Goal: Task Accomplishment & Management: Manage account settings

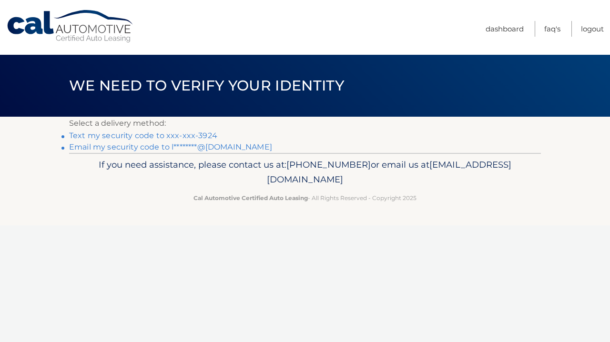
click at [187, 133] on link "Text my security code to xxx-xxx-3924" at bounding box center [143, 135] width 148 height 9
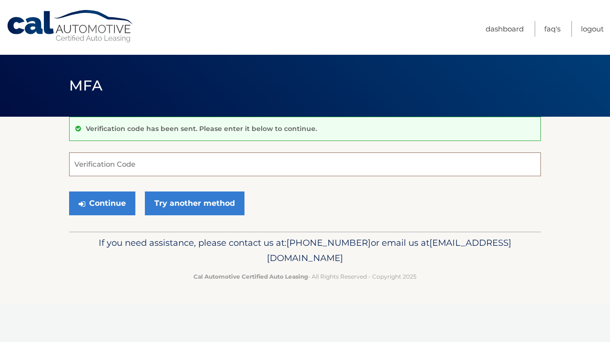
click at [173, 163] on input "Verification Code" at bounding box center [304, 164] width 471 height 24
type input "561159"
click at [117, 204] on button "Continue" at bounding box center [102, 203] width 66 height 24
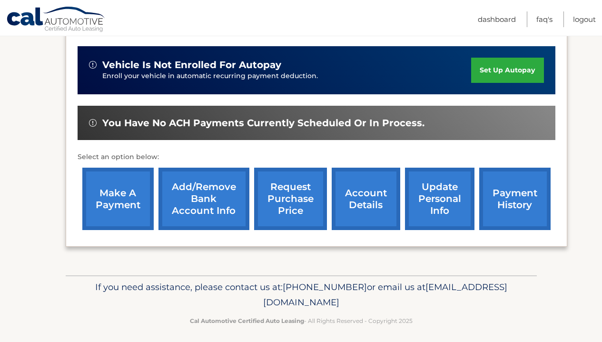
scroll to position [233, 0]
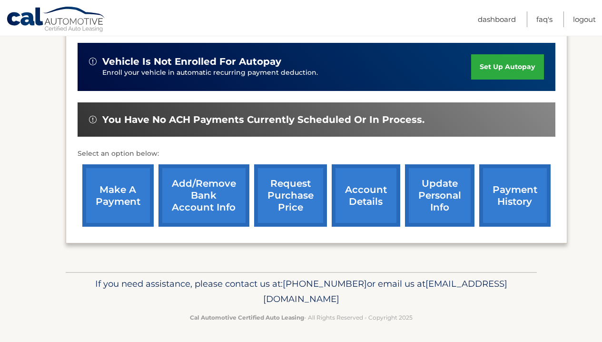
click at [524, 202] on link "payment history" at bounding box center [515, 195] width 71 height 62
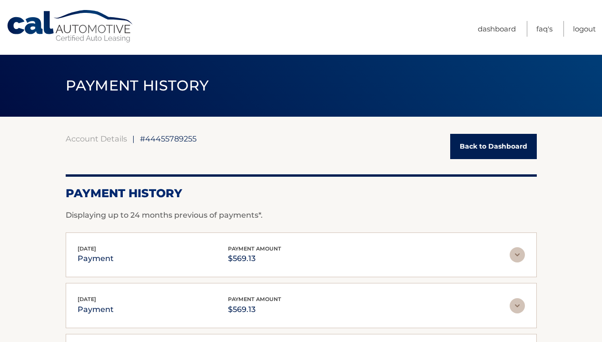
click at [505, 143] on link "Back to Dashboard" at bounding box center [494, 146] width 87 height 25
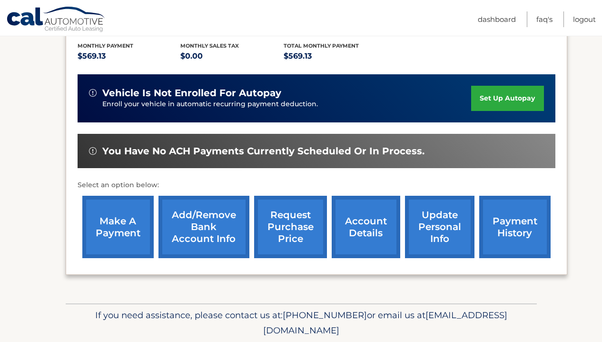
scroll to position [204, 0]
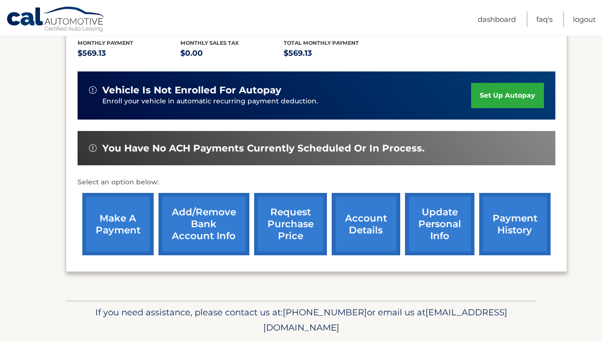
click at [373, 221] on link "account details" at bounding box center [366, 224] width 69 height 62
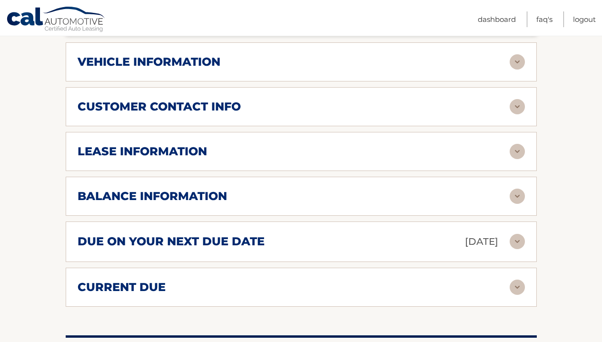
scroll to position [459, 0]
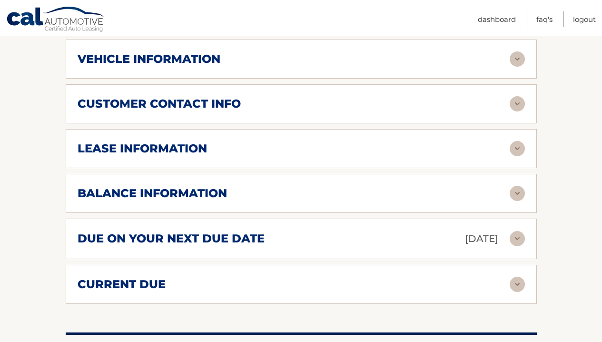
click at [517, 188] on img at bounding box center [517, 193] width 15 height 15
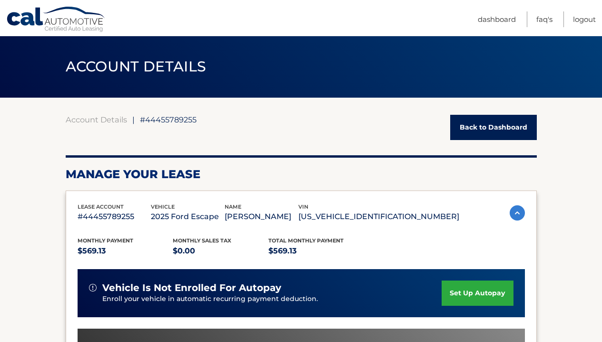
scroll to position [0, 0]
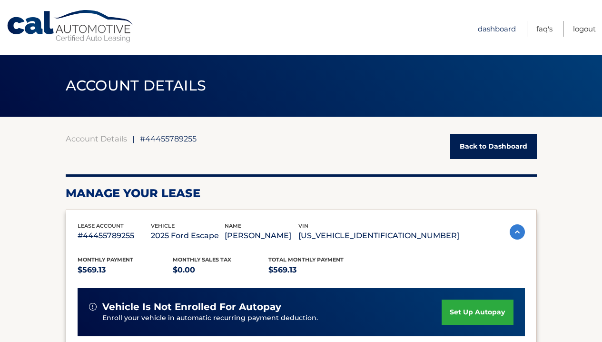
click at [502, 29] on link "Dashboard" at bounding box center [497, 29] width 38 height 16
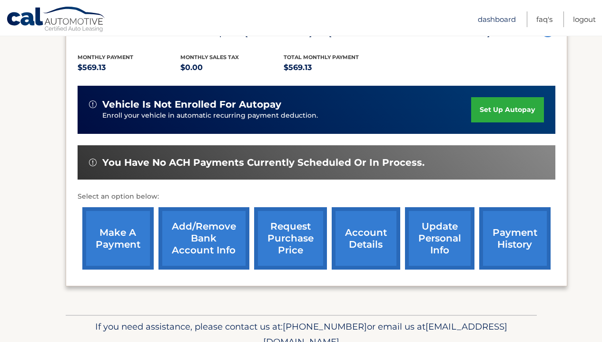
scroll to position [194, 0]
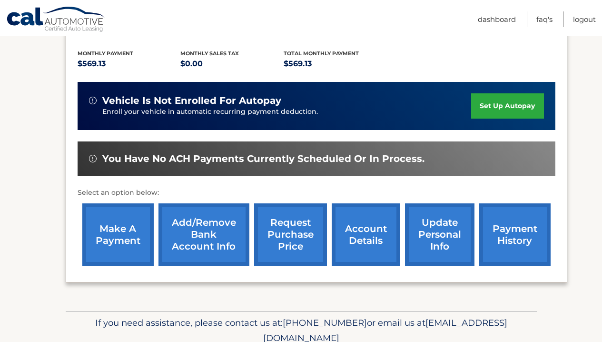
click at [437, 224] on link "update personal info" at bounding box center [440, 234] width 70 height 62
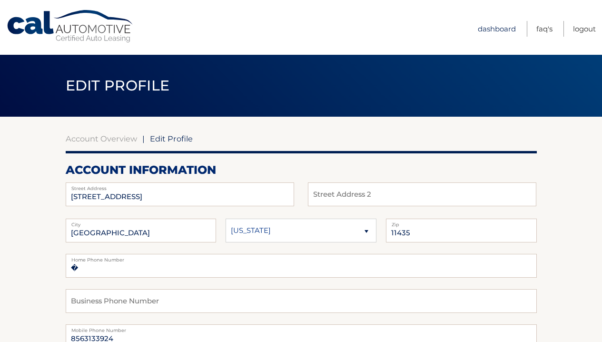
click at [495, 30] on link "Dashboard" at bounding box center [497, 29] width 38 height 16
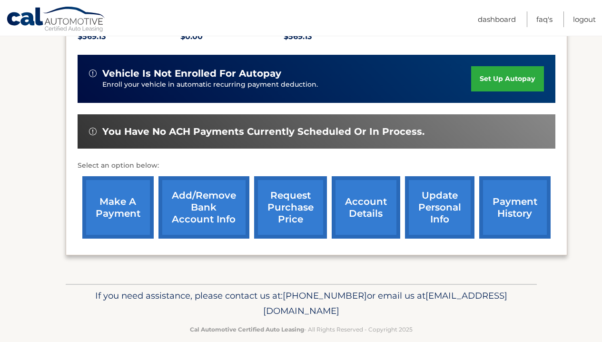
scroll to position [220, 0]
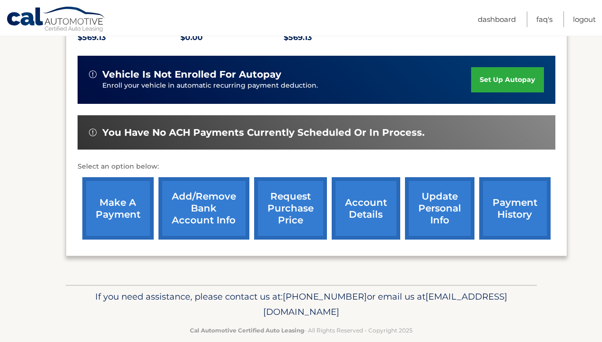
click at [129, 201] on link "make a payment" at bounding box center [117, 208] width 71 height 62
click at [356, 195] on link "account details" at bounding box center [366, 208] width 69 height 62
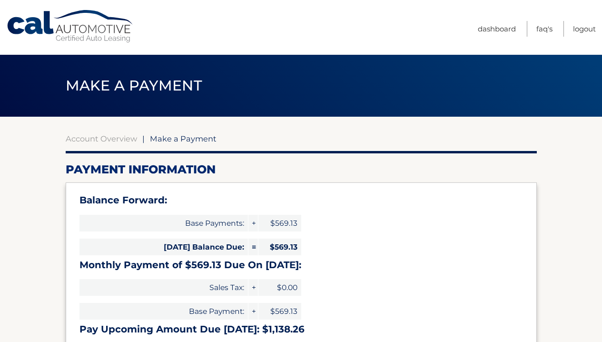
select select "ODRhNzNjNzAtYzAxNi00YzQ3LTkwNTktNjAxNWY1NDVkODQz"
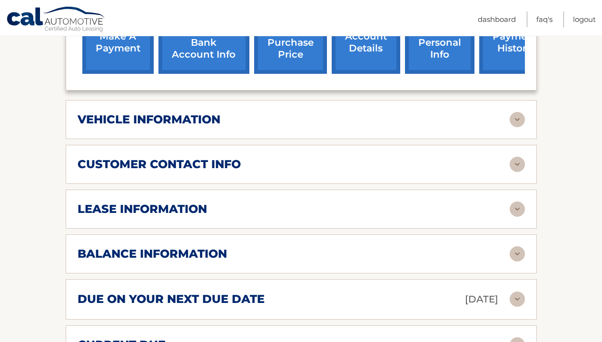
scroll to position [438, 0]
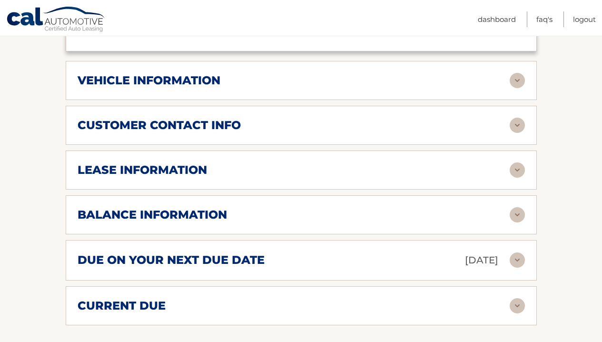
click at [519, 255] on img at bounding box center [517, 259] width 15 height 15
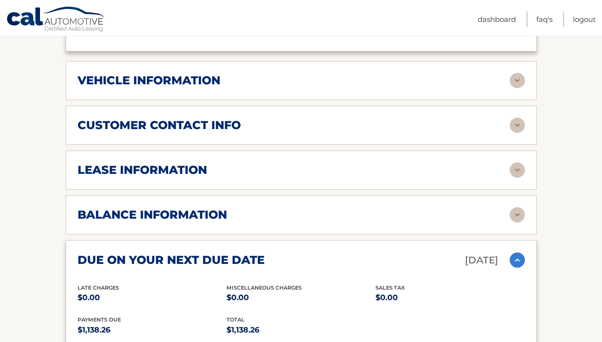
click at [579, 235] on section "Account Details | #44455789255 Back to Dashboard Manage Your Lease lease accoun…" at bounding box center [301, 151] width 602 height 944
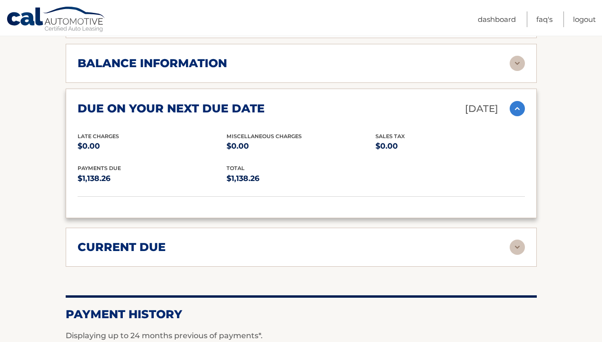
scroll to position [620, 0]
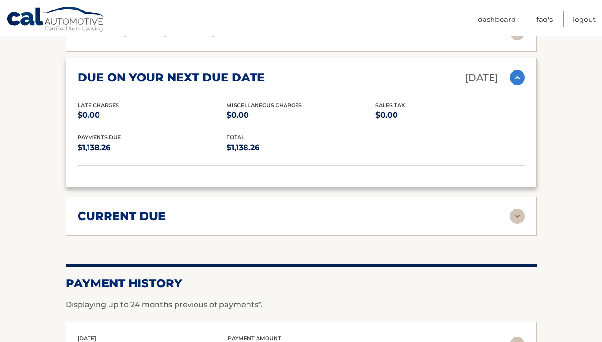
click at [519, 217] on img at bounding box center [517, 216] width 15 height 15
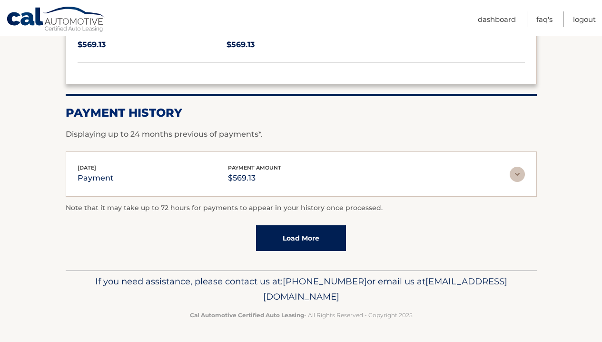
scroll to position [856, 0]
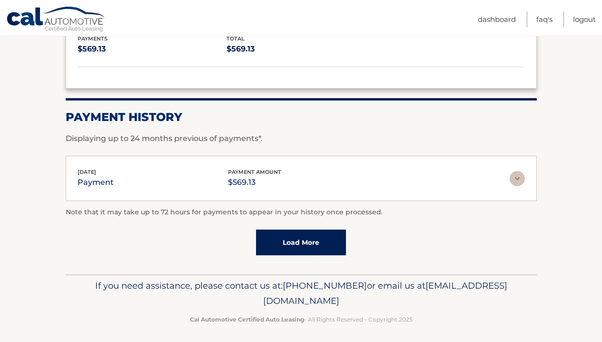
click at [521, 173] on img at bounding box center [517, 178] width 15 height 15
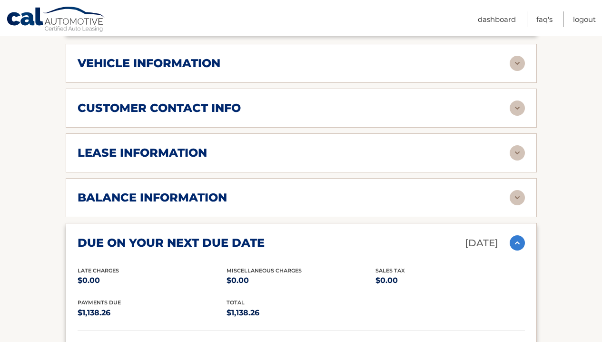
scroll to position [458, 0]
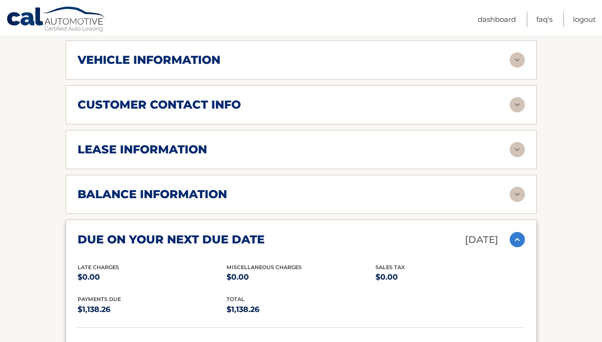
click at [521, 190] on img at bounding box center [517, 194] width 15 height 15
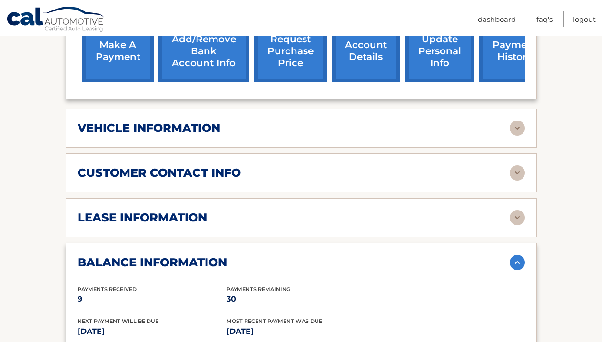
scroll to position [345, 0]
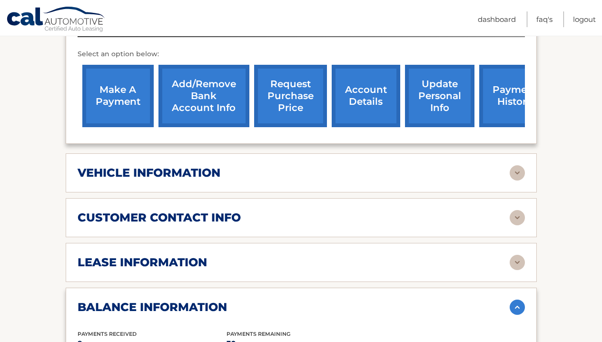
click at [518, 261] on img at bounding box center [517, 262] width 15 height 15
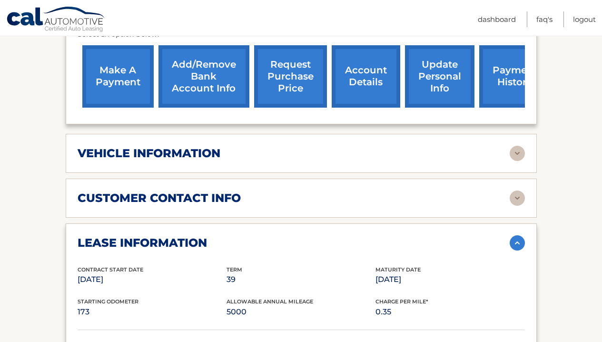
scroll to position [383, 0]
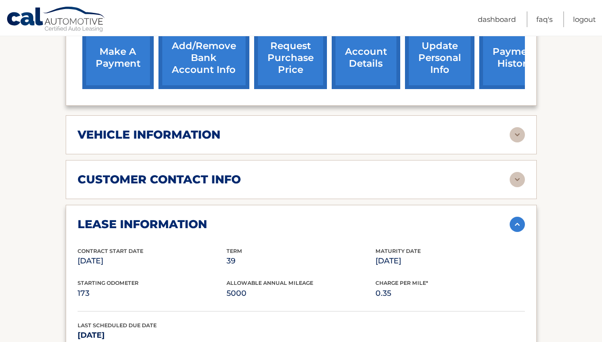
click at [522, 180] on img at bounding box center [517, 179] width 15 height 15
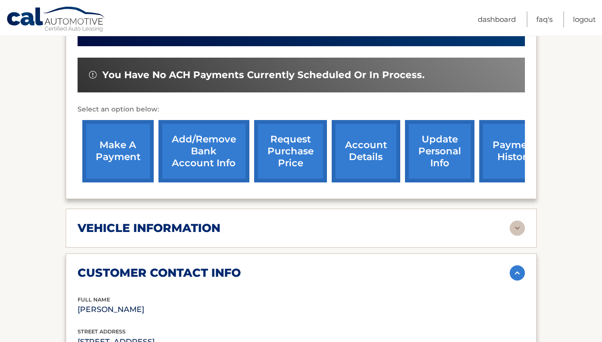
scroll to position [288, 0]
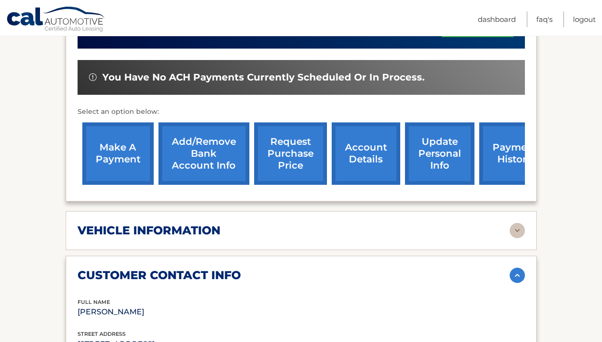
click at [512, 225] on img at bounding box center [517, 230] width 15 height 15
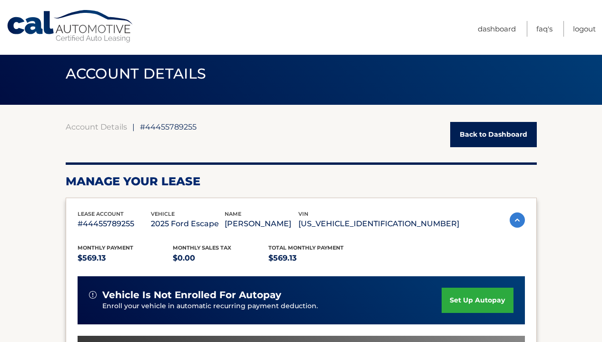
scroll to position [-2, 0]
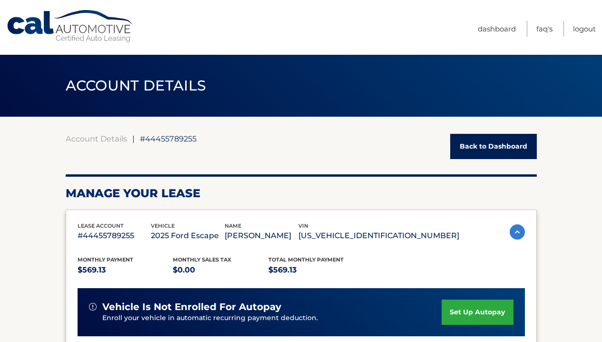
click at [521, 230] on img at bounding box center [517, 231] width 15 height 15
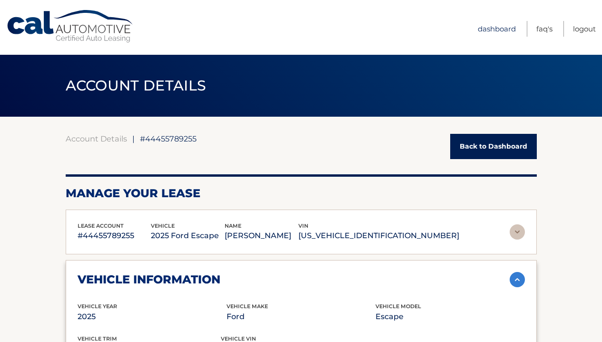
click at [483, 29] on link "Dashboard" at bounding box center [497, 29] width 38 height 16
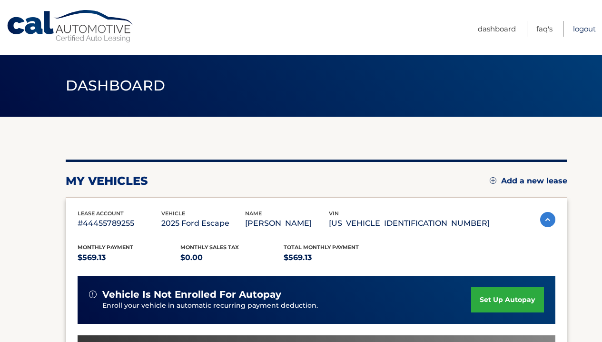
click at [580, 28] on link "Logout" at bounding box center [584, 29] width 23 height 16
